Goal: Task Accomplishment & Management: Complete application form

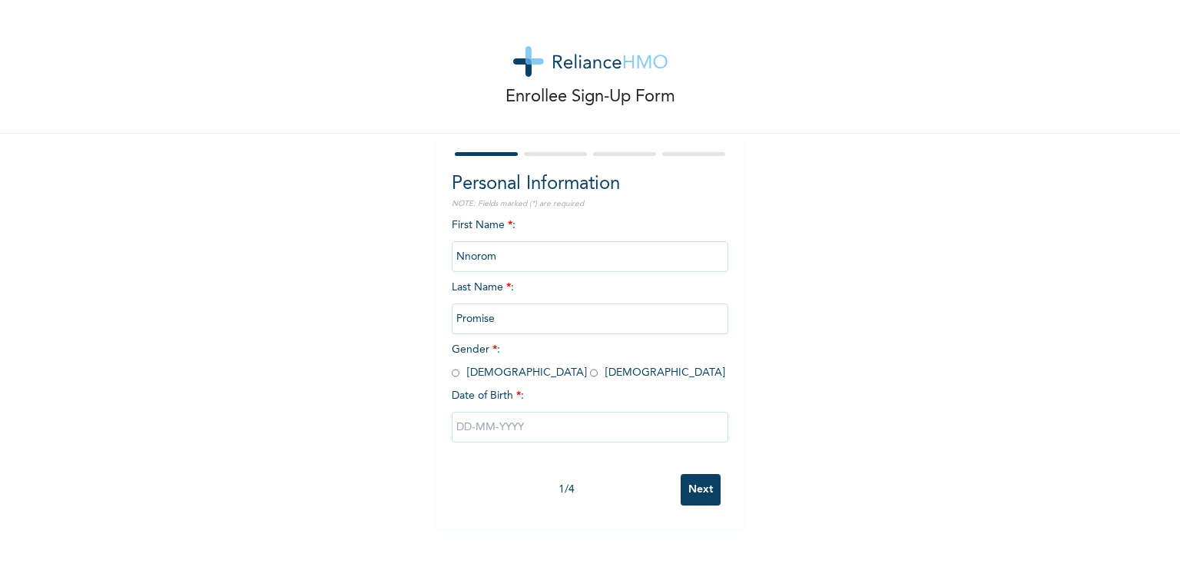
click at [452, 370] on input "radio" at bounding box center [456, 373] width 8 height 15
radio input "true"
click at [456, 435] on input "text" at bounding box center [590, 427] width 277 height 31
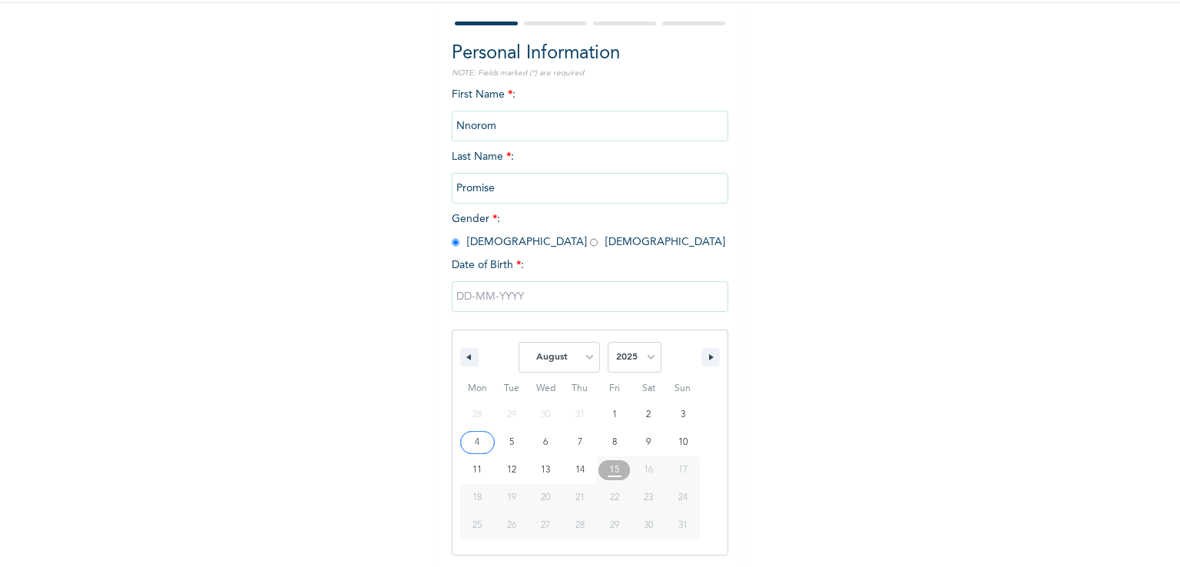
scroll to position [131, 0]
click at [590, 357] on select "January February March April May June July August September October November De…" at bounding box center [559, 356] width 81 height 31
select select "5"
click at [519, 341] on select "January February March April May June July August September October November De…" at bounding box center [559, 356] width 81 height 31
click at [645, 353] on select "2025 2024 2023 2022 2021 2020 2019 2018 2017 2016 2015 2014 2013 2012 2011 2010…" at bounding box center [635, 356] width 54 height 31
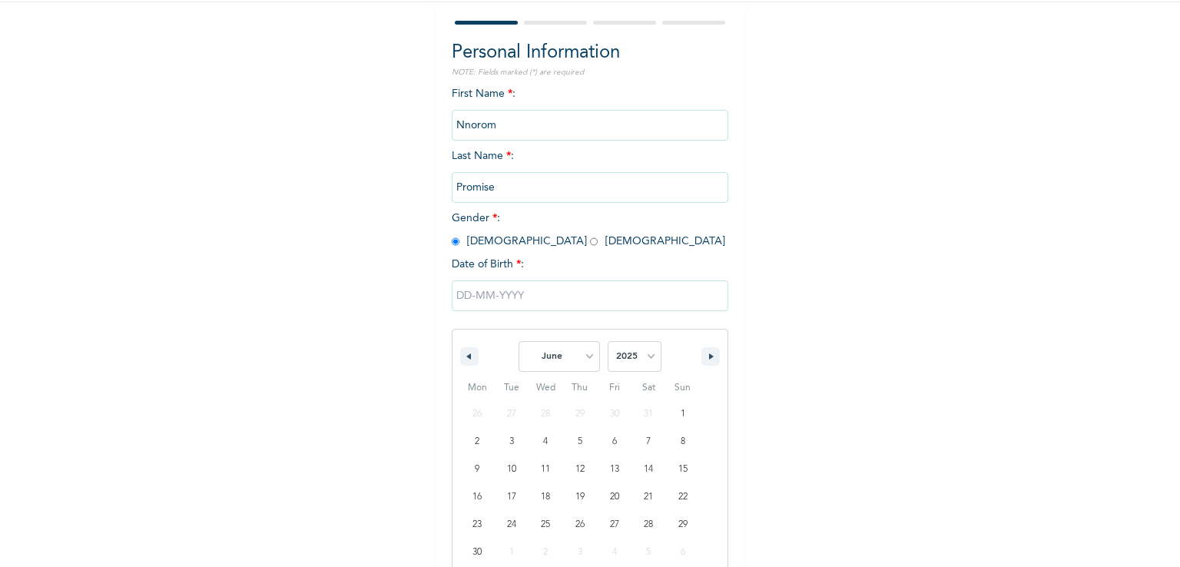
select select "1972"
click at [608, 341] on select "2025 2024 2023 2022 2021 2020 2019 2018 2017 2016 2015 2014 2013 2012 2011 2010…" at bounding box center [635, 356] width 54 height 31
type input "[DATE]"
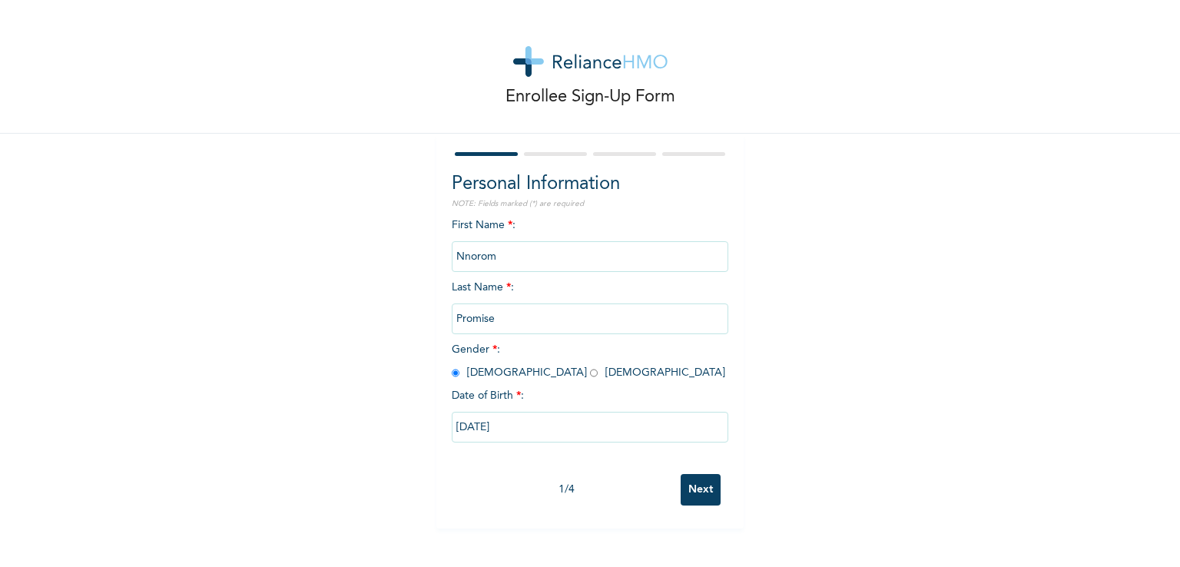
scroll to position [0, 0]
click at [538, 462] on div "First Name * : [PERSON_NAME] Last Name * : Promise Gender * : [DEMOGRAPHIC_DATA…" at bounding box center [590, 341] width 277 height 249
click at [838, 414] on div "Enrollee Sign-Up Form Personal Information NOTE: Fields marked (*) are required…" at bounding box center [590, 264] width 1180 height 528
click at [694, 497] on input "Next" at bounding box center [701, 489] width 40 height 31
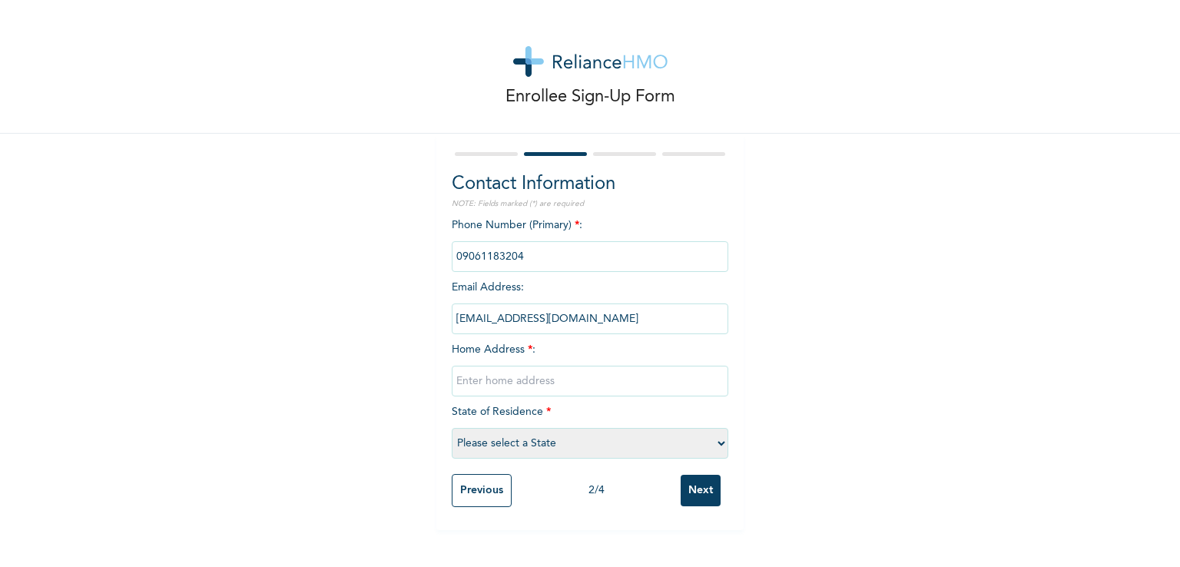
click at [479, 494] on input "Previous" at bounding box center [482, 490] width 60 height 33
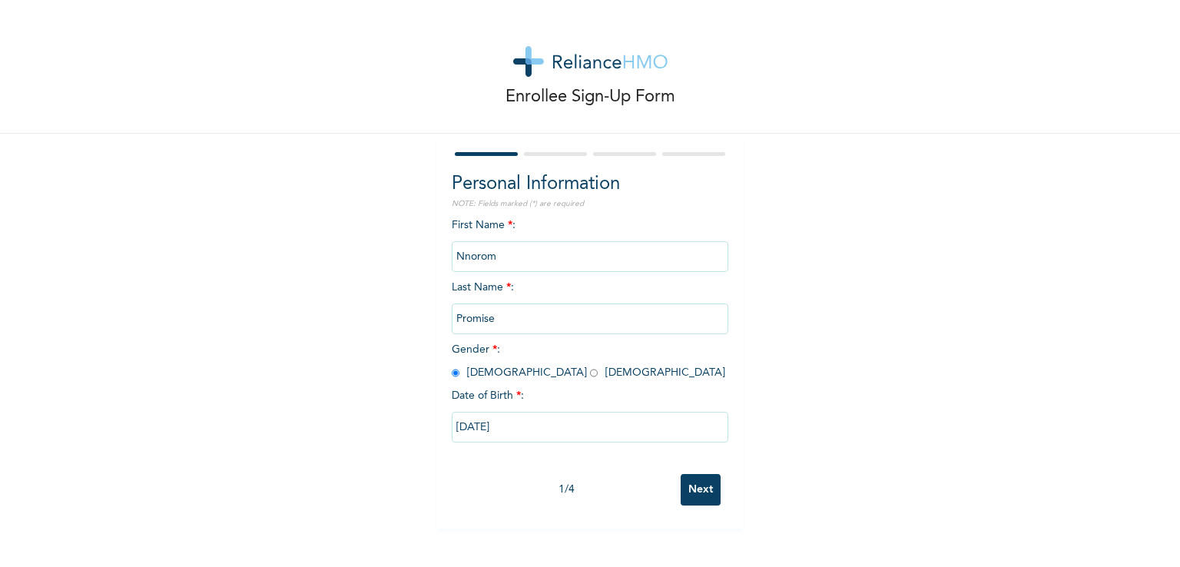
click at [701, 487] on input "Next" at bounding box center [701, 489] width 40 height 31
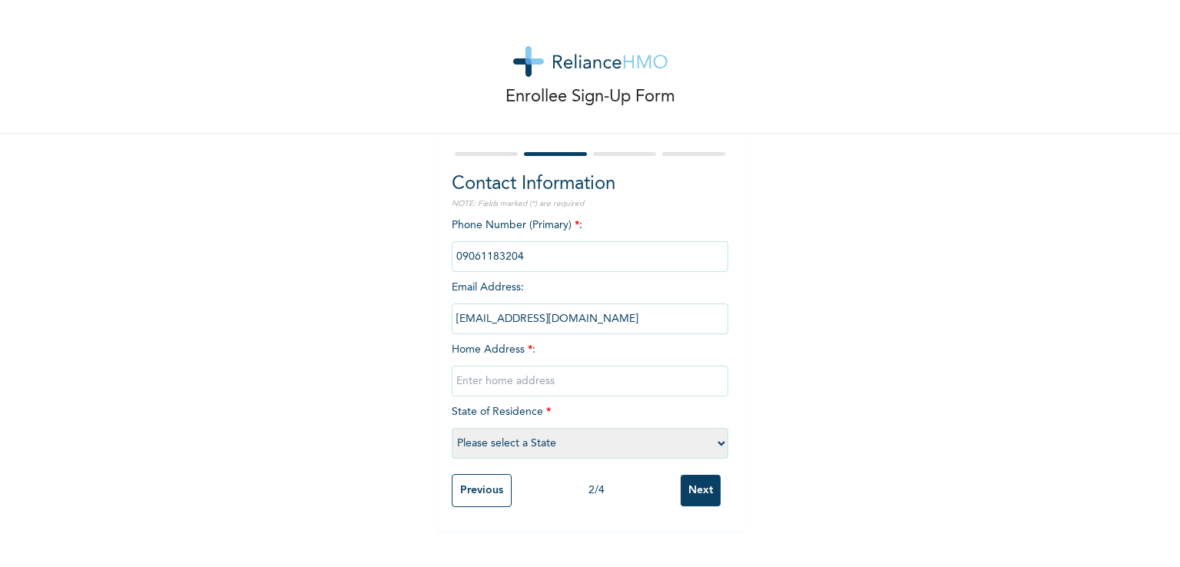
click at [511, 376] on input "text" at bounding box center [590, 381] width 277 height 31
type input "[STREET_ADDRESS][PERSON_NAME]"
click at [715, 445] on select "Please select a State [PERSON_NAME] (FCT) [PERSON_NAME] Ibom [GEOGRAPHIC_DATA] …" at bounding box center [590, 443] width 277 height 31
select select "25"
click at [452, 428] on select "Please select a State [PERSON_NAME] (FCT) [PERSON_NAME] Ibom [GEOGRAPHIC_DATA] …" at bounding box center [590, 443] width 277 height 31
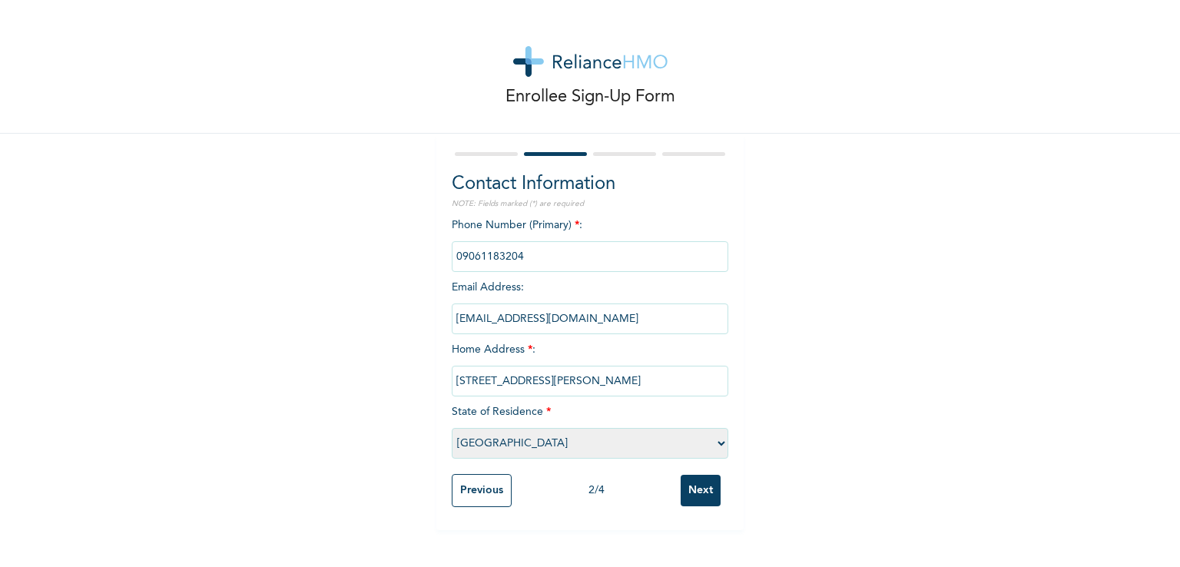
click at [685, 493] on input "Next" at bounding box center [701, 490] width 40 height 31
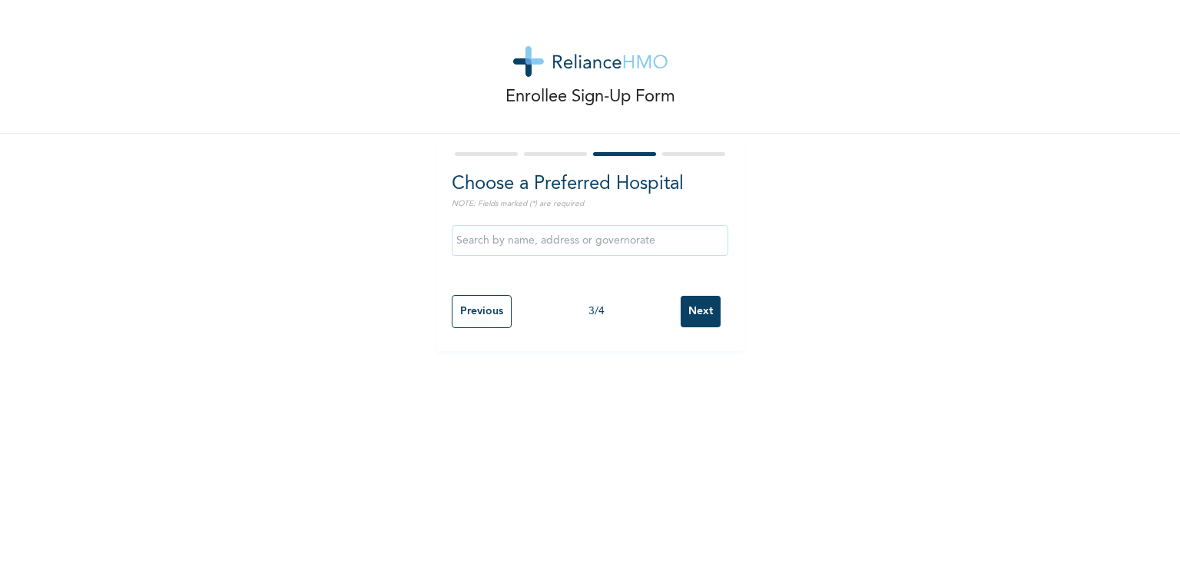
click at [597, 240] on input "text" at bounding box center [590, 240] width 277 height 31
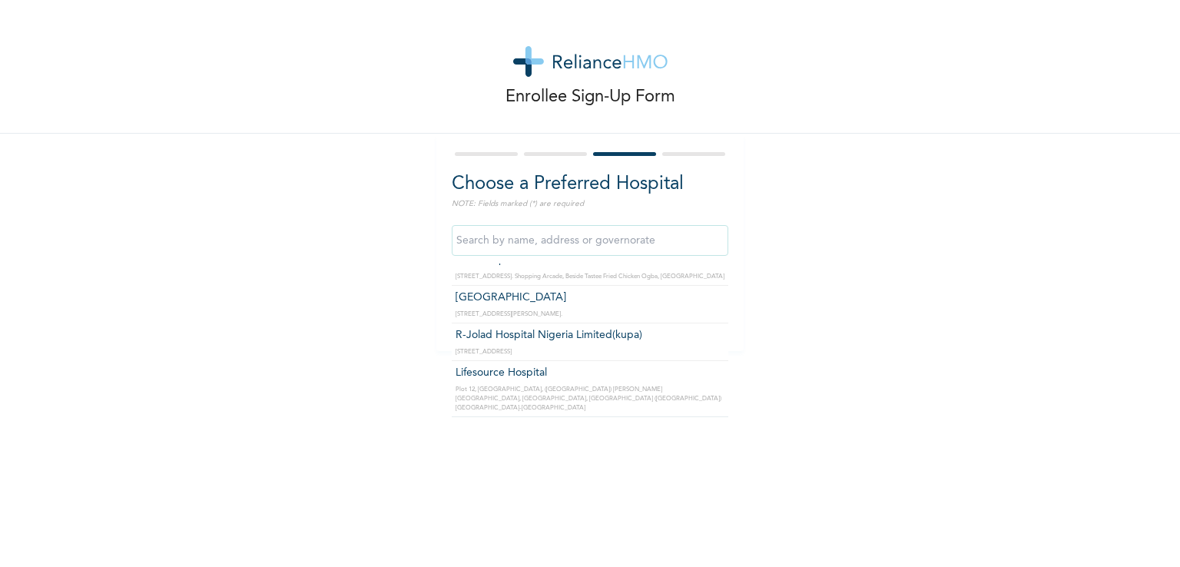
scroll to position [1075, 0]
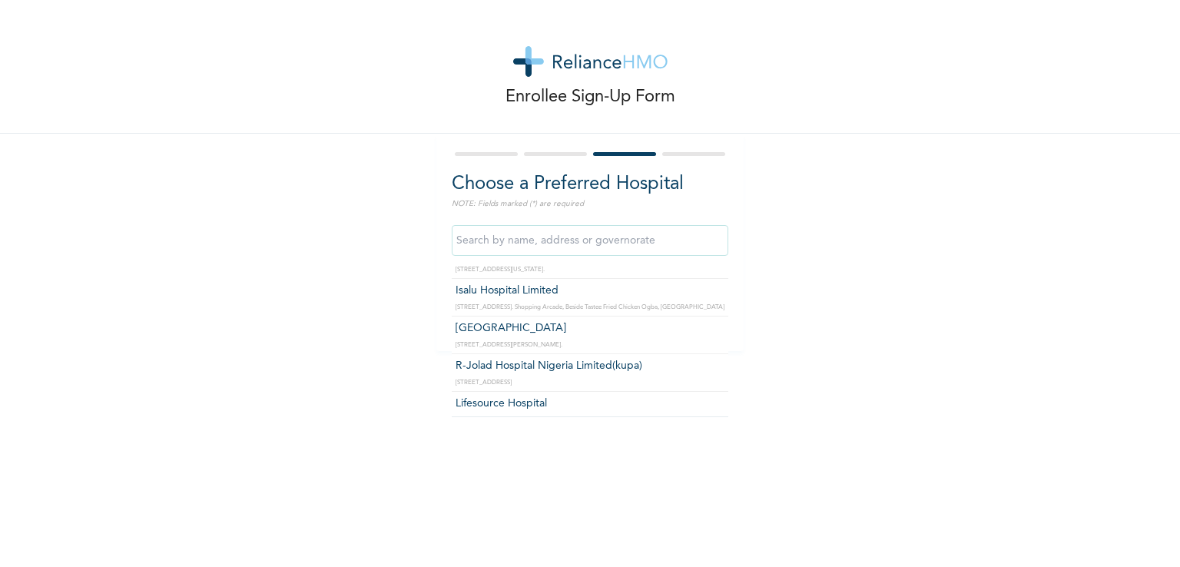
type input "R-Jolad Hospital Nigeria Limited(kupa)"
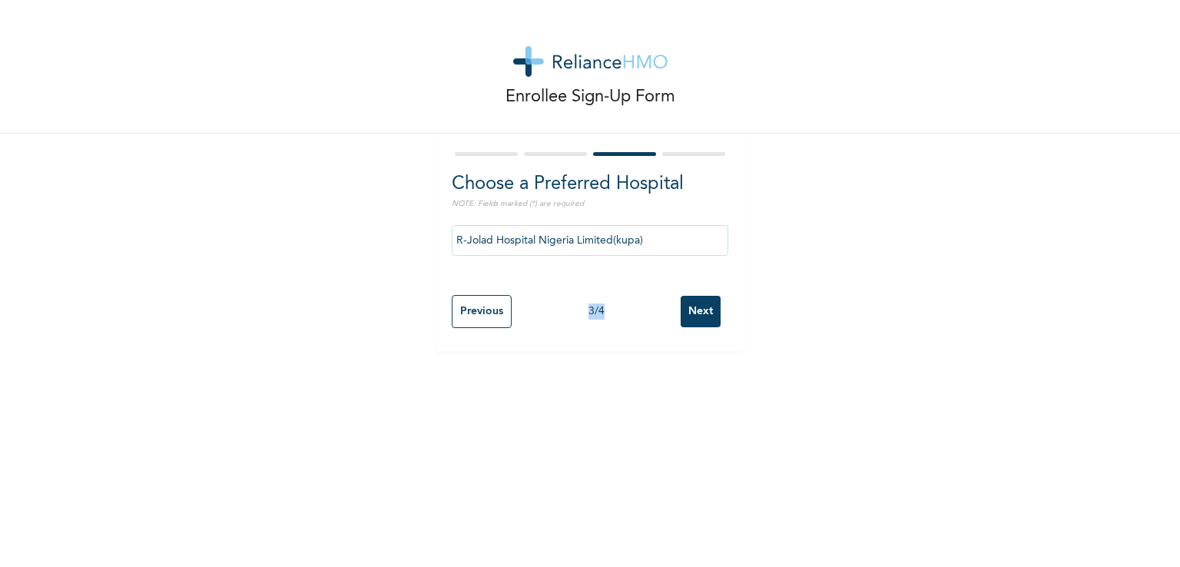
click at [618, 342] on div "Choose a Preferred Hospital NOTE: Fields marked (*) are required R-Jolad Hospit…" at bounding box center [589, 242] width 307 height 217
click at [690, 302] on input "Next" at bounding box center [701, 311] width 40 height 31
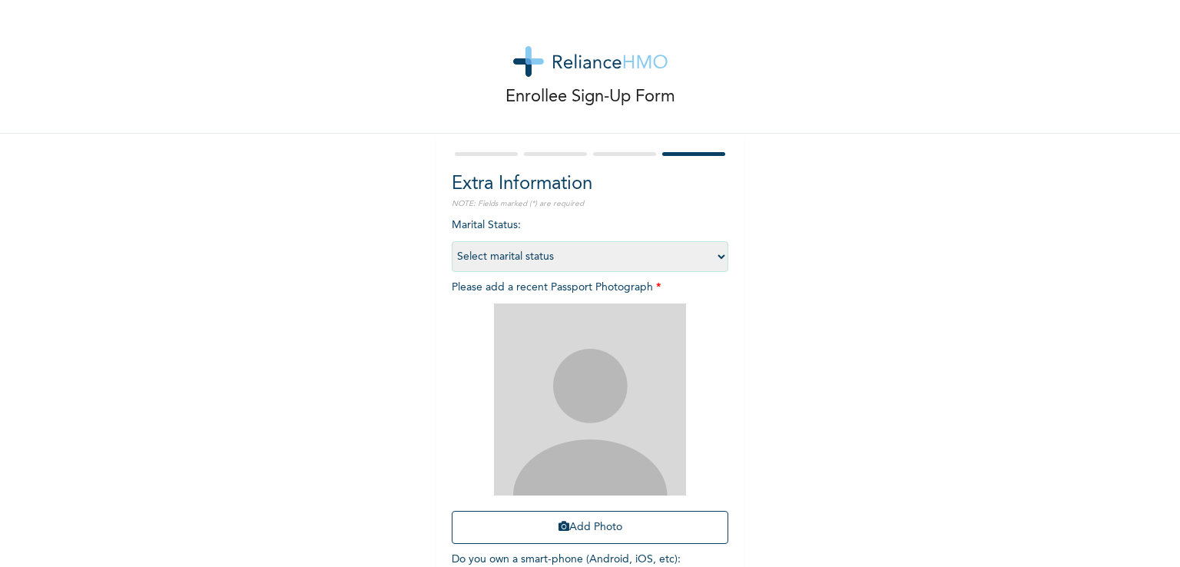
click at [714, 259] on select "Select marital status [DEMOGRAPHIC_DATA] Married [DEMOGRAPHIC_DATA] Widow/[DEMO…" at bounding box center [590, 256] width 277 height 31
select select "2"
click at [452, 241] on select "Select marital status [DEMOGRAPHIC_DATA] Married [DEMOGRAPHIC_DATA] Widow/[DEMO…" at bounding box center [590, 256] width 277 height 31
click at [608, 529] on button "Add Photo" at bounding box center [590, 527] width 277 height 33
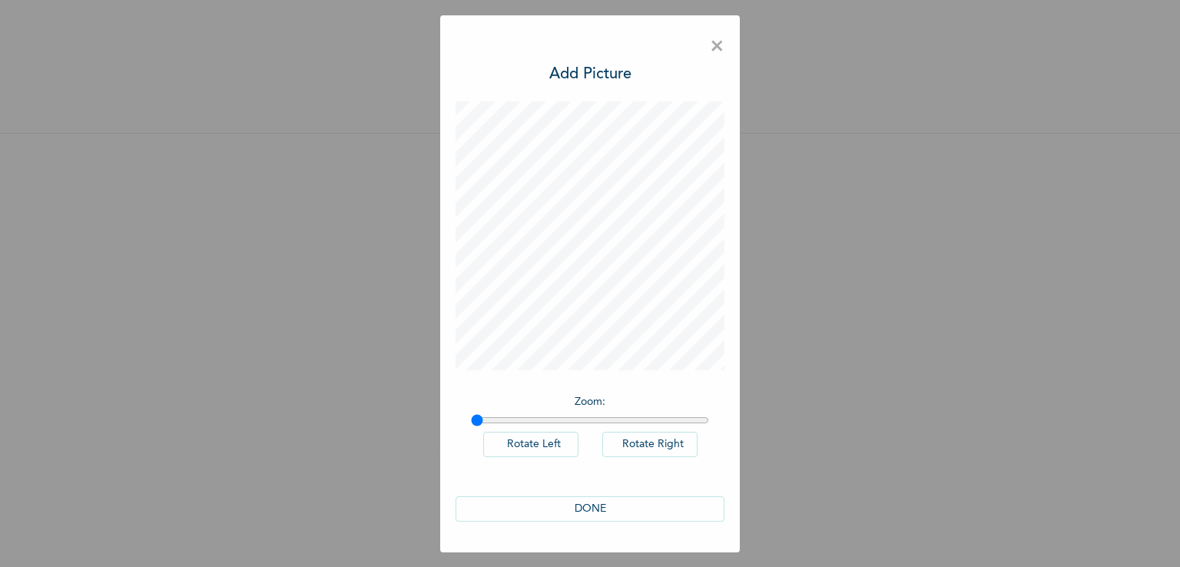
click at [592, 508] on button "DONE" at bounding box center [590, 508] width 269 height 25
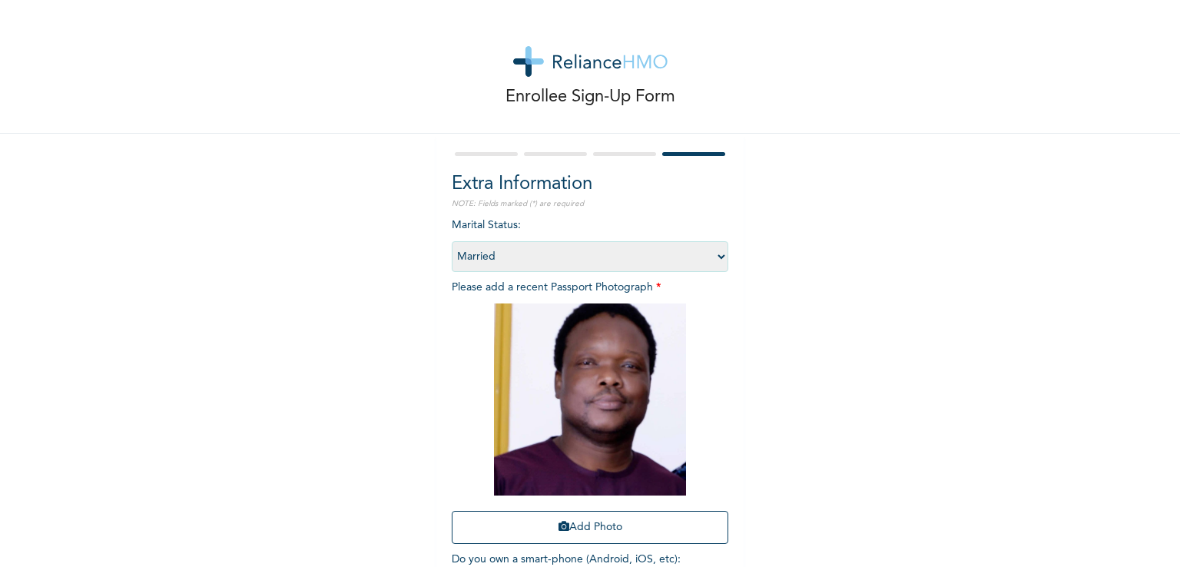
scroll to position [105, 0]
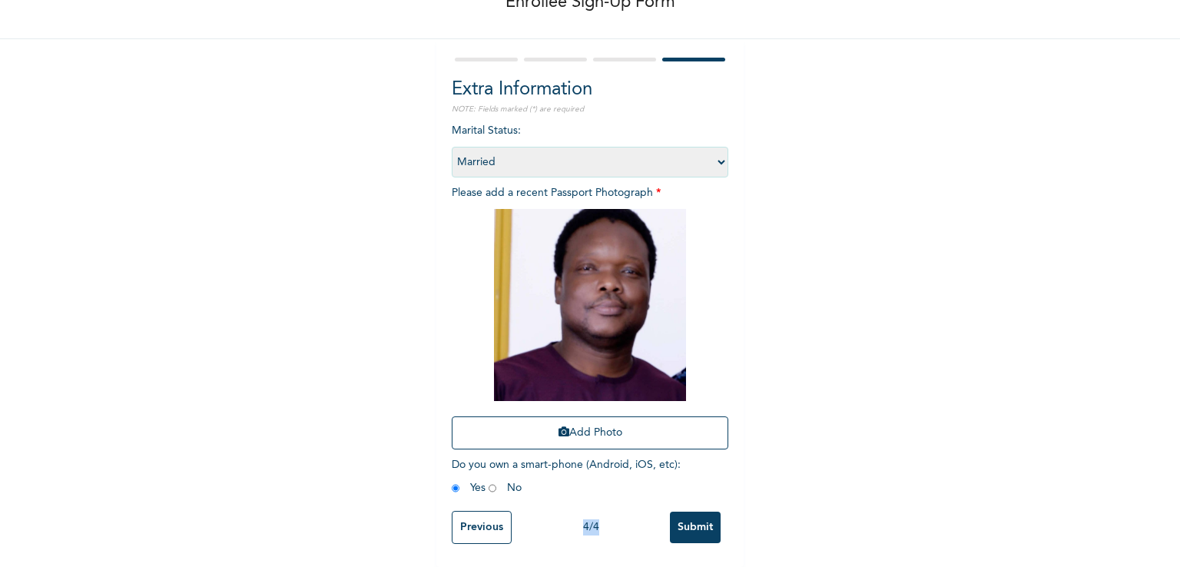
click at [697, 525] on input "Submit" at bounding box center [695, 527] width 51 height 31
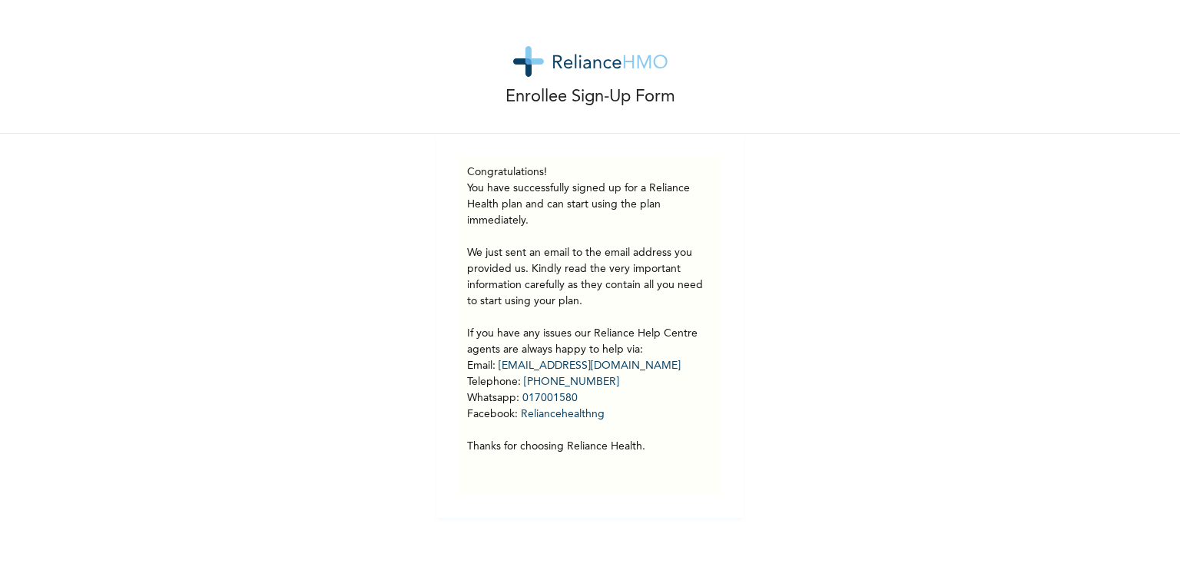
click at [977, 237] on div "Enrollee Sign-Up Form Congratulations! You have successfully signed up for a Re…" at bounding box center [590, 259] width 1180 height 518
